Goal: Transaction & Acquisition: Purchase product/service

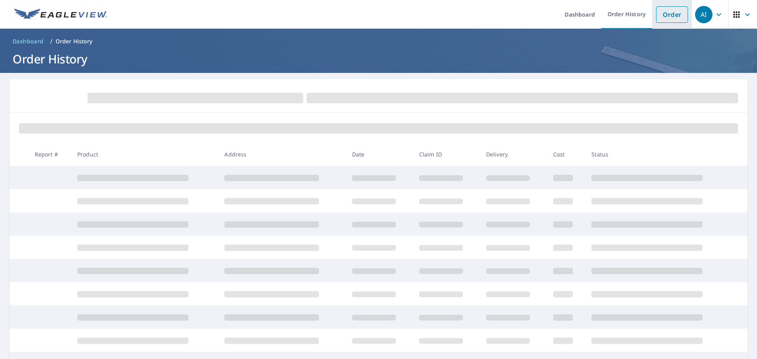
click at [664, 13] on link "Order" at bounding box center [672, 14] width 32 height 17
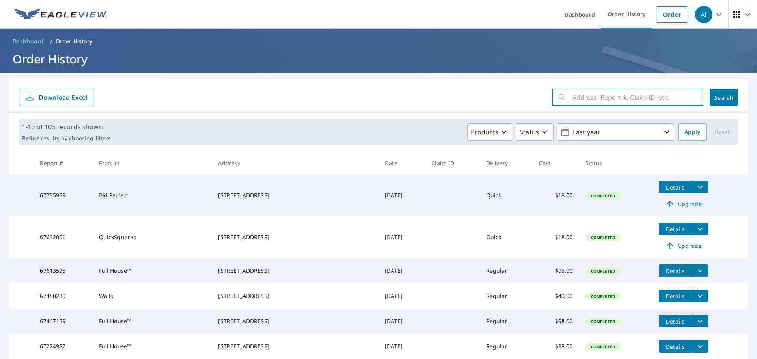
click at [596, 93] on input "text" at bounding box center [638, 97] width 131 height 22
paste input "[STREET_ADDRESS]"
type input "[STREET_ADDRESS]"
click at [716, 99] on span "Search" at bounding box center [724, 97] width 16 height 7
click at [157, 90] on form "​ Search Download Excel" at bounding box center [379, 97] width 720 height 17
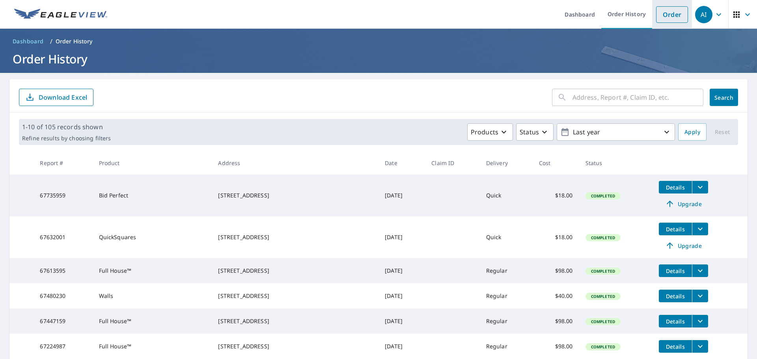
click at [661, 18] on link "Order" at bounding box center [672, 14] width 32 height 17
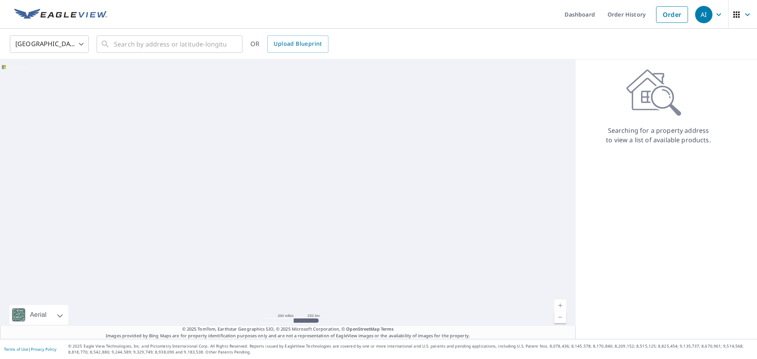
click at [64, 44] on body "AI AI Dashboard Order History Order AI United States US ​ ​ OR Upload Blueprint…" at bounding box center [378, 179] width 757 height 359
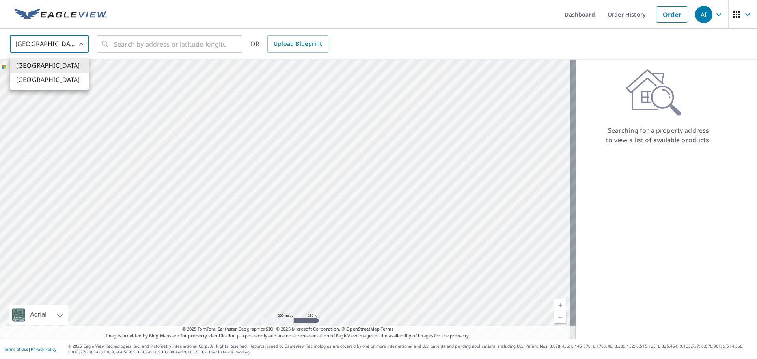
click at [56, 77] on li "[GEOGRAPHIC_DATA]" at bounding box center [49, 80] width 79 height 14
type input "CA"
click at [164, 40] on input "text" at bounding box center [170, 44] width 112 height 22
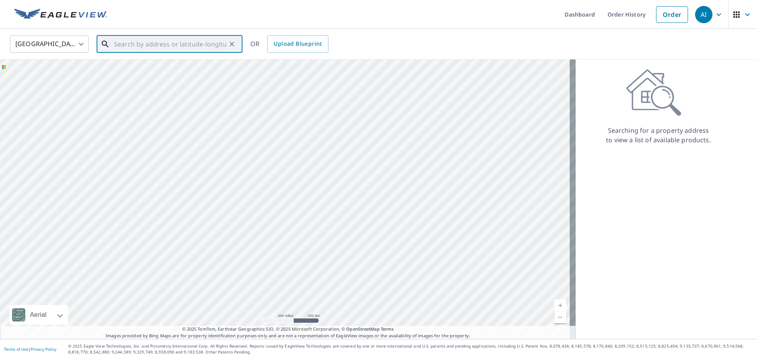
paste input "[STREET_ADDRESS]"
click at [196, 64] on span "[STREET_ADDRESS]" at bounding box center [174, 66] width 124 height 9
type input "[STREET_ADDRESS]"
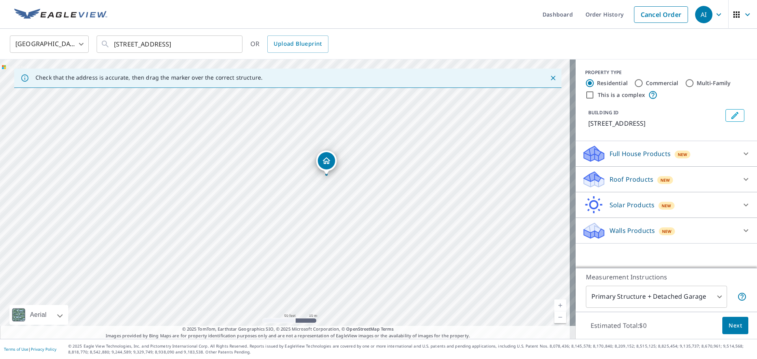
click at [358, 190] on div "[STREET_ADDRESS]" at bounding box center [288, 200] width 576 height 280
drag, startPoint x: 352, startPoint y: 187, endPoint x: 352, endPoint y: 228, distance: 40.2
click at [352, 228] on div "[STREET_ADDRESS]" at bounding box center [288, 200] width 576 height 280
click at [628, 235] on p "Walls Products" at bounding box center [632, 230] width 45 height 9
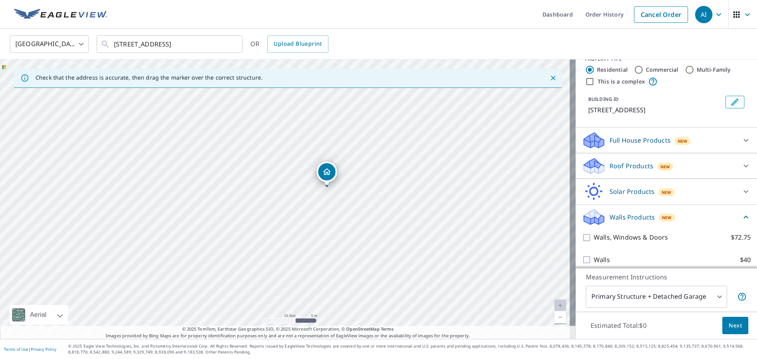
scroll to position [29, 0]
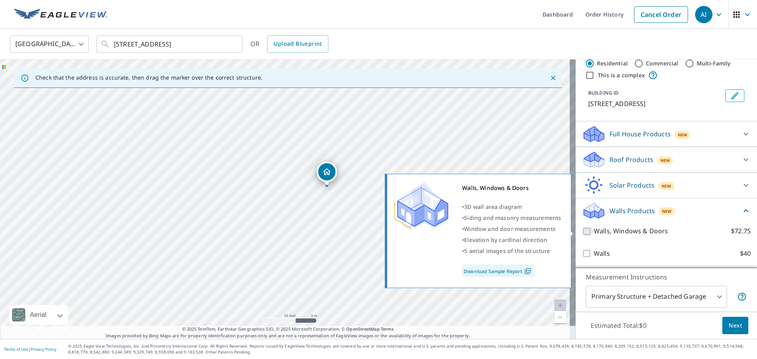
click at [584, 232] on input "Walls, Windows & Doors $72.75" at bounding box center [588, 231] width 12 height 9
checkbox input "true"
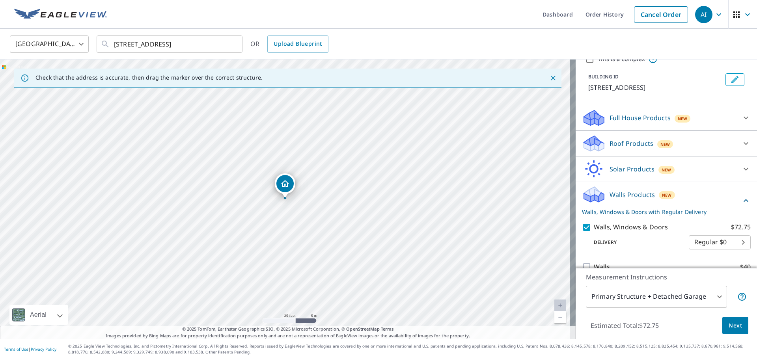
scroll to position [59, 0]
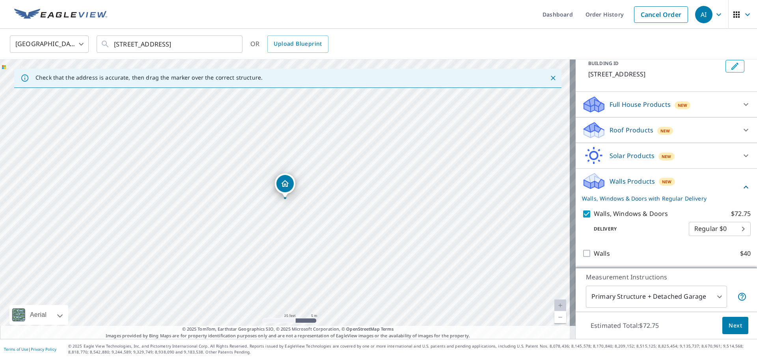
click at [731, 326] on span "Next" at bounding box center [735, 326] width 13 height 10
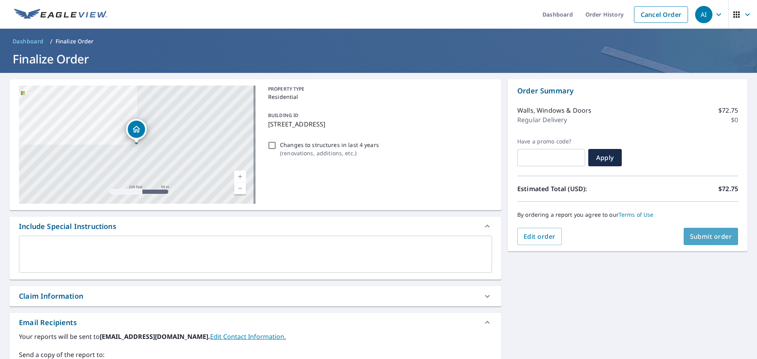
click at [705, 243] on button "Submit order" at bounding box center [711, 236] width 55 height 17
